Goal: Find specific page/section: Find specific page/section

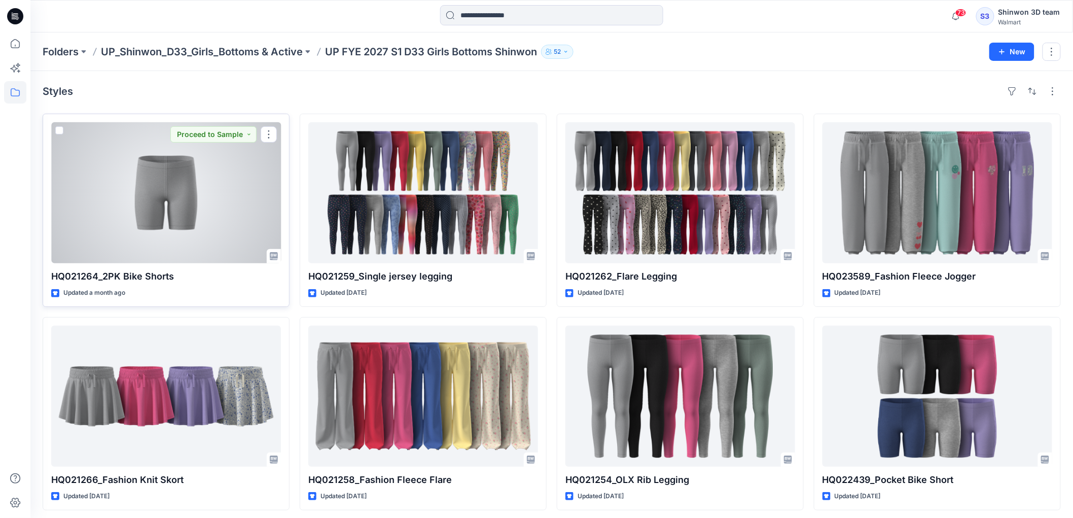
click at [136, 221] on div at bounding box center [166, 192] width 230 height 141
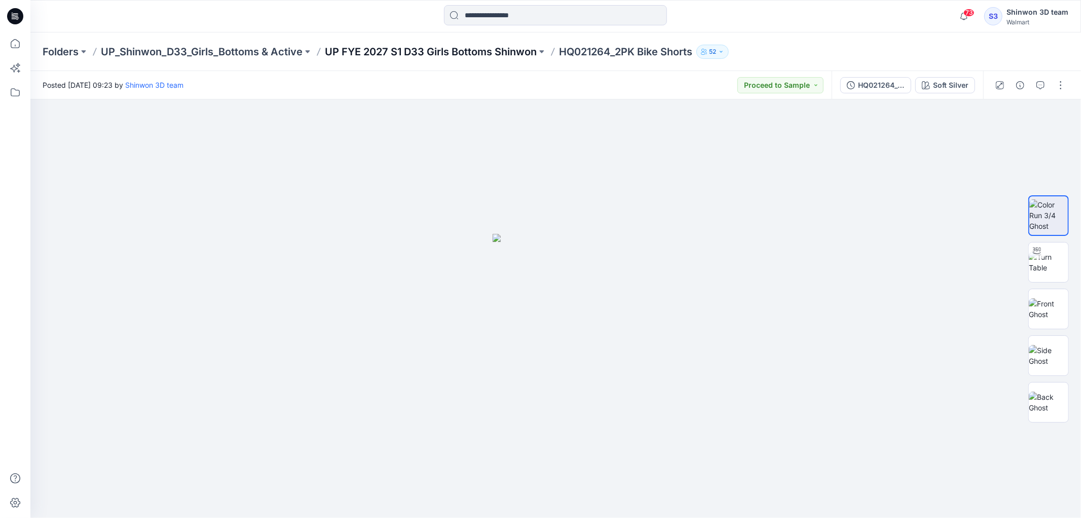
click at [479, 52] on p "UP FYE 2027 S1 D33 Girls Bottoms Shinwon" at bounding box center [431, 52] width 212 height 14
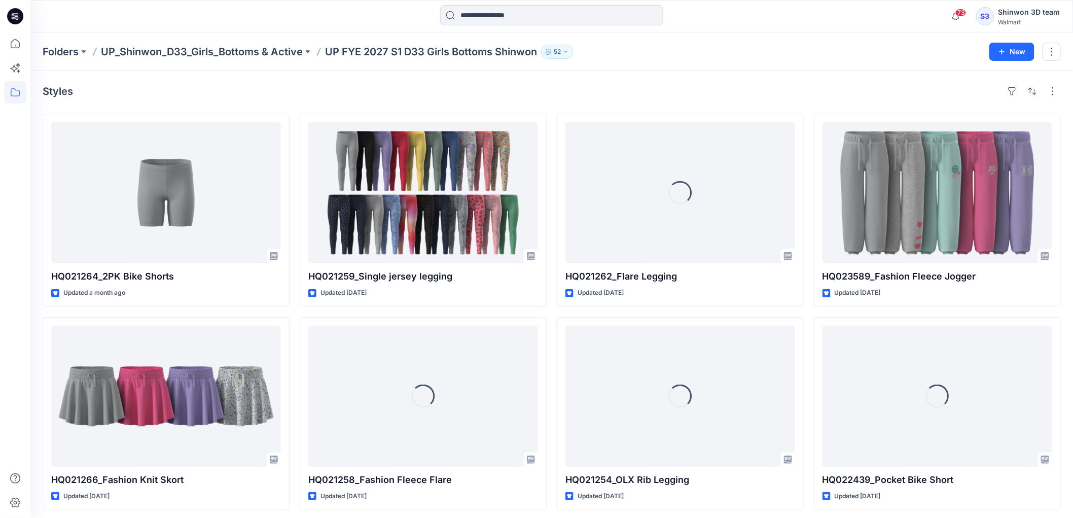
click at [261, 61] on div "Folders UP_Shinwon_D33_Girls_Bottoms & Active UP FYE 2027 S1 D33 Girls Bottoms …" at bounding box center [551, 51] width 1042 height 39
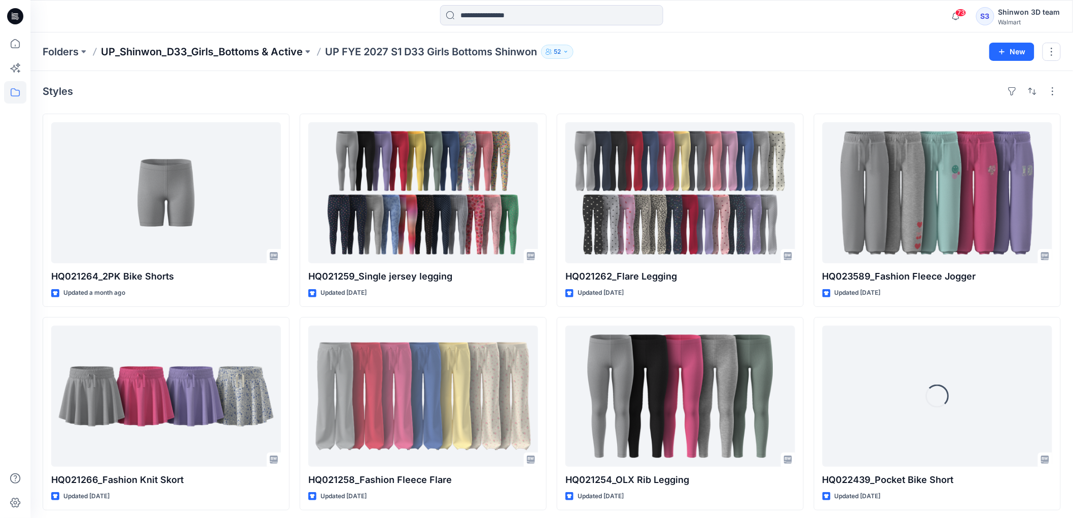
click at [261, 56] on p "UP_Shinwon_D33_Girls_Bottoms & Active" at bounding box center [202, 52] width 202 height 14
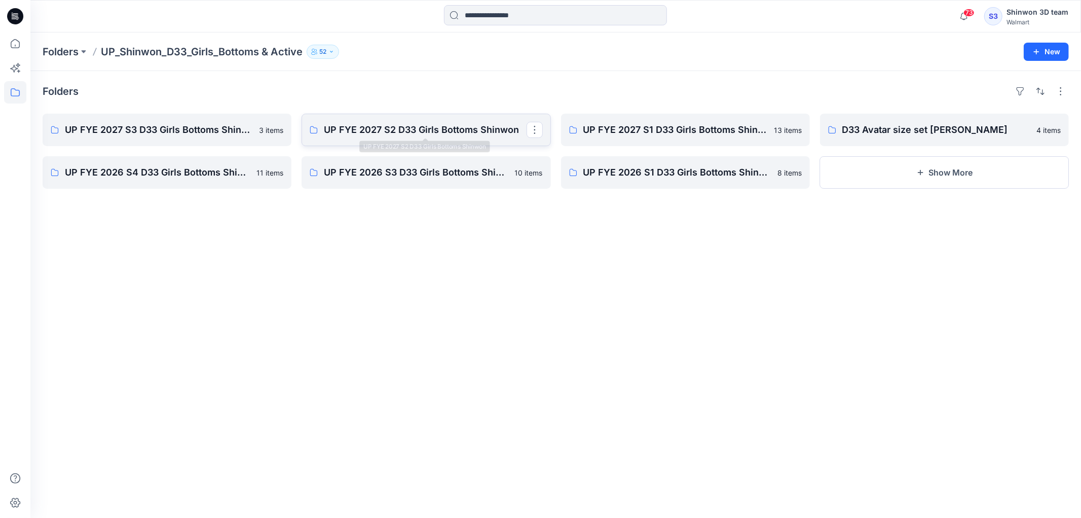
click at [426, 134] on p "UP FYE 2027 S2 D33 Girls Bottoms Shinwon" at bounding box center [425, 130] width 202 height 14
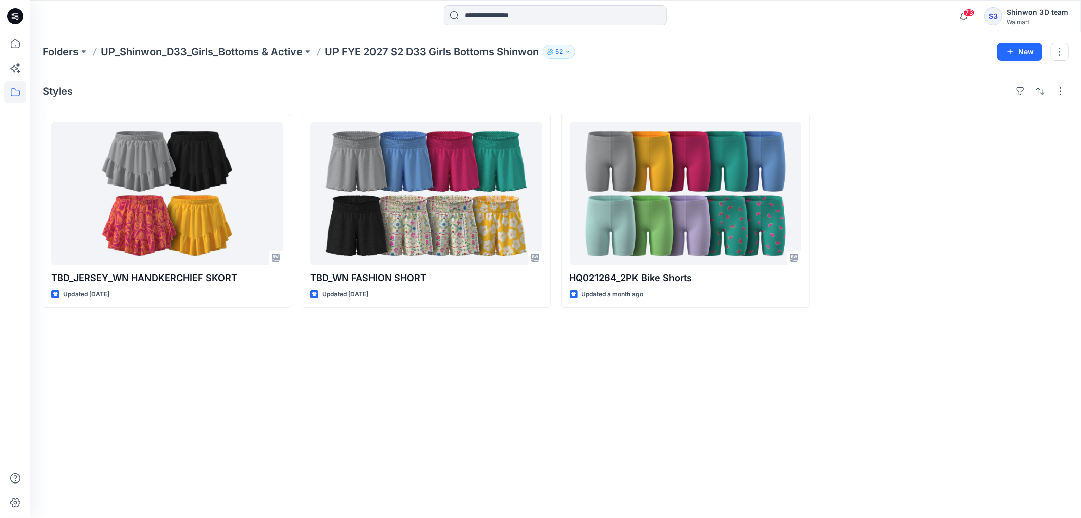
click at [348, 351] on div "Styles TBD_JERSEY_WN HANDKERCHIEF SKORT Updated [DATE] TBD_WN FASHION SHORT Upd…" at bounding box center [555, 294] width 1051 height 447
